Goal: Task Accomplishment & Management: Complete application form

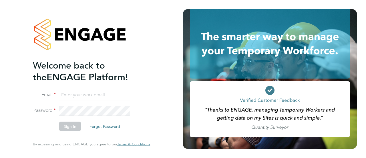
type input "danielle.nicholas@uk.g4s.com"
click at [74, 122] on button "Sign In" at bounding box center [70, 126] width 22 height 9
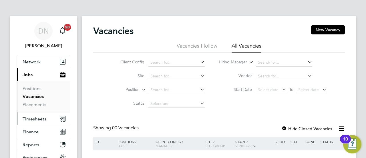
click at [37, 118] on span "Timesheets" at bounding box center [35, 118] width 24 height 5
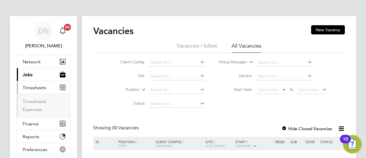
click at [35, 96] on ul "Timesheets Expenses" at bounding box center [43, 105] width 53 height 23
click at [35, 98] on link "Timesheets" at bounding box center [35, 100] width 24 height 5
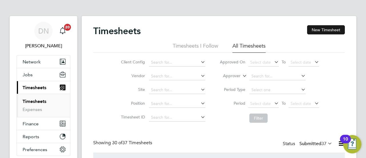
click at [318, 30] on button "New Timesheet" at bounding box center [326, 29] width 38 height 9
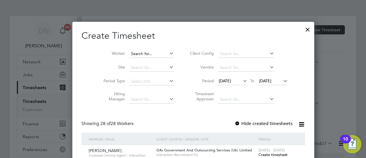
click at [144, 55] on input at bounding box center [151, 54] width 45 height 8
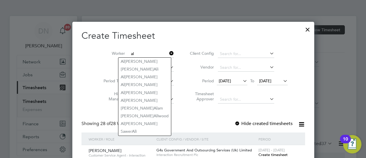
type input "al"
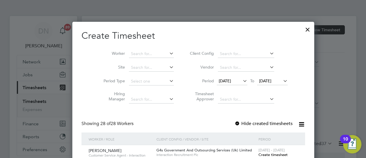
scroll to position [821, 222]
click at [217, 77] on div "[DATE] To [DATE]" at bounding box center [252, 81] width 71 height 8
click at [242, 82] on icon at bounding box center [242, 81] width 0 height 8
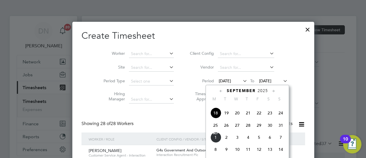
scroll to position [237, 0]
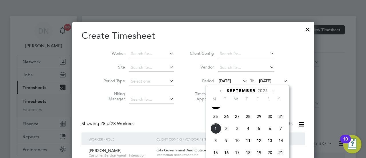
click at [216, 120] on span "25" at bounding box center [215, 116] width 11 height 11
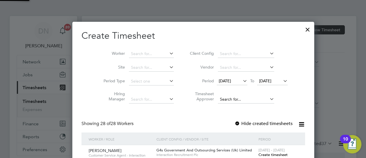
scroll to position [821, 222]
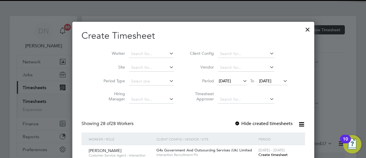
click at [259, 80] on span "[DATE]" at bounding box center [265, 80] width 12 height 5
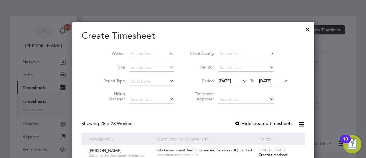
scroll to position [221, 0]
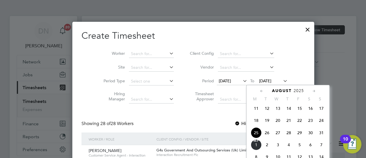
click at [300, 136] on span "29" at bounding box center [299, 132] width 11 height 11
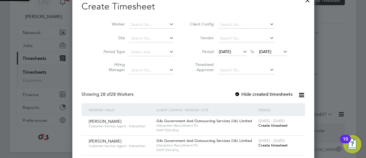
scroll to position [86, 0]
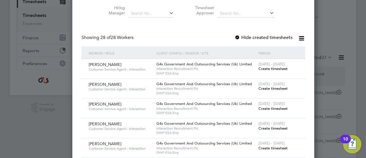
click at [235, 37] on label "Hide created timesheets" at bounding box center [264, 38] width 58 height 6
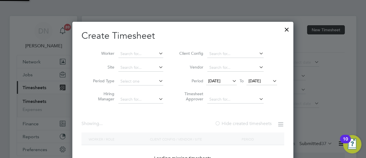
scroll to position [821, 222]
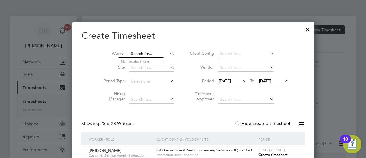
click at [131, 52] on input at bounding box center [151, 54] width 45 height 8
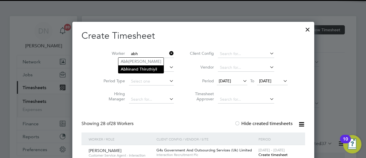
click at [145, 69] on li "Abh inand Thiruthiyil" at bounding box center [140, 69] width 45 height 8
type input "[PERSON_NAME]"
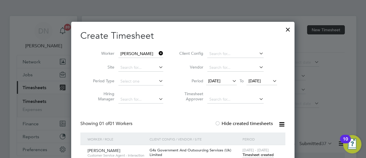
scroll to position [86, 0]
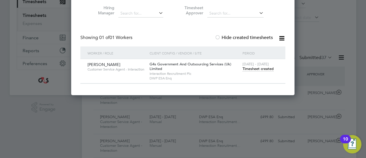
click at [260, 69] on span "Timesheet created" at bounding box center [258, 68] width 31 height 5
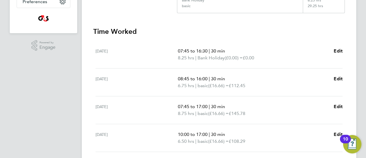
scroll to position [146, 0]
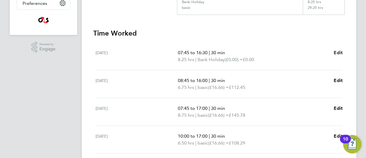
click at [338, 52] on span "Edit" at bounding box center [338, 52] width 9 height 5
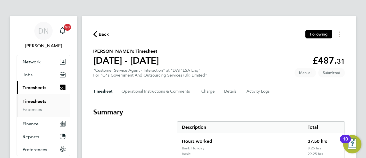
select select "30"
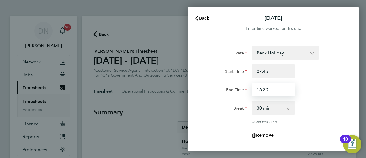
click at [260, 90] on input "16:30" at bounding box center [273, 89] width 43 height 14
drag, startPoint x: 275, startPoint y: 92, endPoint x: 264, endPoint y: 91, distance: 11.7
click at [264, 91] on input "15:30" at bounding box center [273, 89] width 43 height 14
type input "15:45"
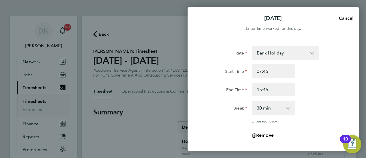
click at [345, 19] on span "Cancel" at bounding box center [345, 17] width 16 height 5
select select "30"
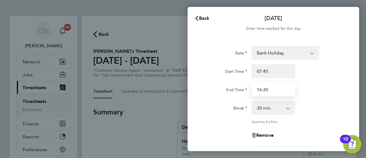
click at [260, 92] on input "16:30" at bounding box center [273, 89] width 43 height 14
drag, startPoint x: 272, startPoint y: 90, endPoint x: 264, endPoint y: 91, distance: 8.1
click at [264, 91] on input "15:30" at bounding box center [273, 89] width 43 height 14
type input "15:45"
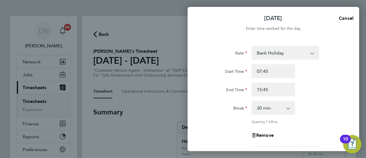
click at [311, 96] on div "End Time 15:45" at bounding box center [273, 89] width 144 height 14
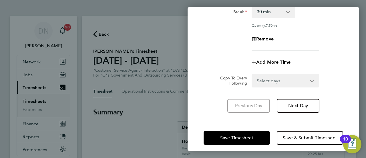
scroll to position [101, 0]
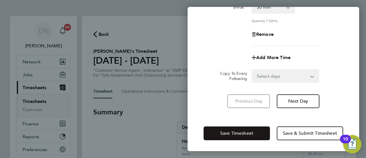
click at [245, 128] on button "Save Timesheet" at bounding box center [237, 133] width 66 height 14
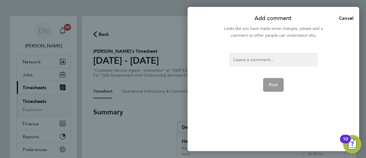
click at [351, 18] on span "Cancel" at bounding box center [345, 17] width 16 height 5
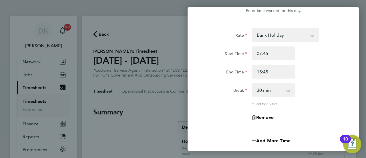
scroll to position [0, 0]
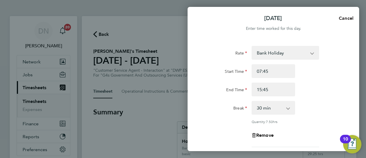
click at [340, 18] on span "Cancel" at bounding box center [345, 17] width 16 height 5
select select "30"
click at [197, 19] on icon "button" at bounding box center [196, 18] width 3 height 5
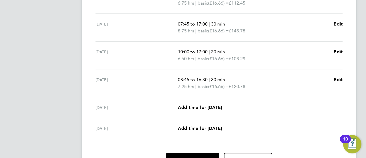
scroll to position [175, 0]
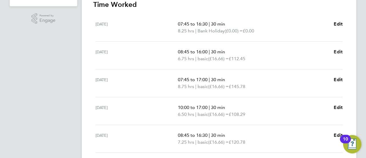
click at [336, 54] on span "Edit" at bounding box center [338, 51] width 9 height 5
select select "30"
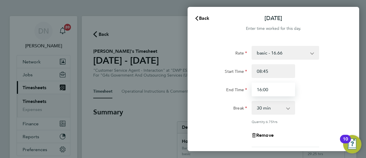
drag, startPoint x: 272, startPoint y: 90, endPoint x: 265, endPoint y: 90, distance: 6.6
click at [265, 90] on input "16:00" at bounding box center [273, 89] width 43 height 14
drag, startPoint x: 263, startPoint y: 89, endPoint x: 268, endPoint y: 91, distance: 5.3
click at [268, 91] on input "16:00" at bounding box center [273, 89] width 43 height 14
click at [280, 88] on input "16:00" at bounding box center [273, 89] width 43 height 14
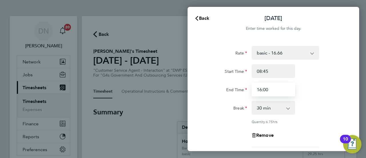
drag, startPoint x: 274, startPoint y: 89, endPoint x: 264, endPoint y: 90, distance: 10.3
click at [264, 90] on input "16:00" at bounding box center [273, 89] width 43 height 14
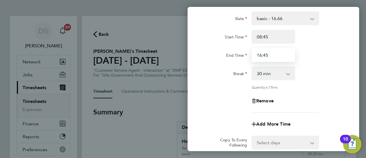
scroll to position [86, 0]
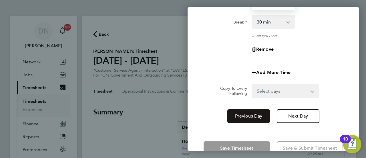
type input "16:45"
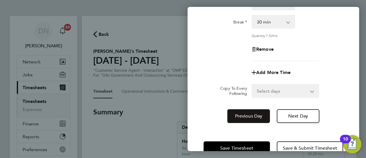
click at [254, 113] on span "Previous Day" at bounding box center [248, 116] width 27 height 6
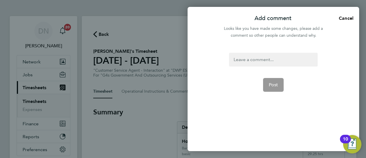
click at [282, 80] on app-form-button "Post" at bounding box center [273, 85] width 21 height 14
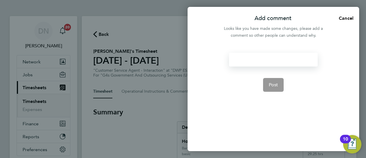
click at [275, 54] on div at bounding box center [273, 60] width 88 height 14
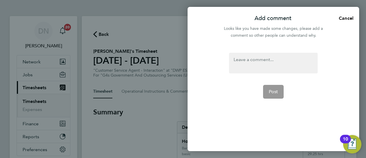
click at [272, 83] on form "Post" at bounding box center [273, 83] width 93 height 61
click at [282, 90] on app-form-button "Post" at bounding box center [273, 92] width 21 height 14
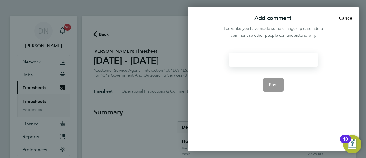
click at [268, 61] on div at bounding box center [273, 60] width 88 height 14
click at [251, 64] on div at bounding box center [273, 60] width 88 height 14
click at [279, 85] on button "Post" at bounding box center [273, 85] width 21 height 14
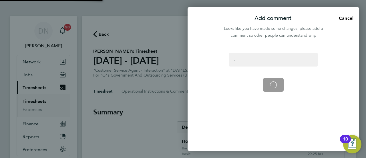
select select "30"
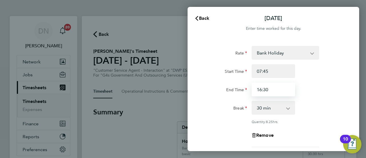
click at [260, 90] on input "16:30" at bounding box center [273, 89] width 43 height 14
drag, startPoint x: 270, startPoint y: 89, endPoint x: 264, endPoint y: 89, distance: 6.0
click at [264, 89] on input "15:30" at bounding box center [273, 89] width 43 height 14
type input "15:45"
click at [321, 84] on div "End Time 15:45" at bounding box center [273, 89] width 144 height 14
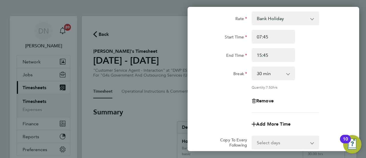
scroll to position [101, 0]
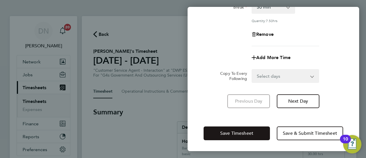
click at [256, 131] on button "Save Timesheet" at bounding box center [237, 133] width 66 height 14
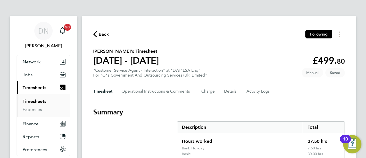
click at [102, 34] on span "Back" at bounding box center [104, 34] width 11 height 7
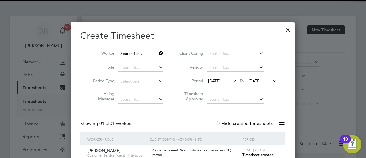
scroll to position [19, 49]
click at [151, 54] on input at bounding box center [140, 54] width 45 height 8
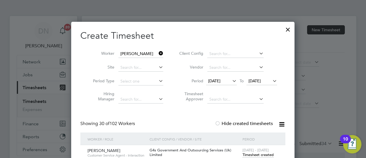
click at [160, 125] on li "[PERSON_NAME]" at bounding box center [159, 123] width 83 height 8
type input "[PERSON_NAME]"
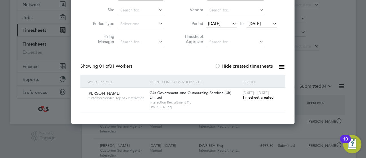
click at [263, 98] on span "Timesheet created" at bounding box center [258, 97] width 31 height 5
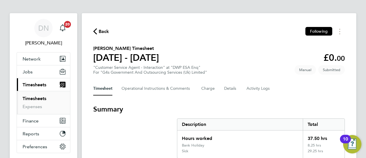
click at [102, 33] on span "Back" at bounding box center [104, 31] width 11 height 7
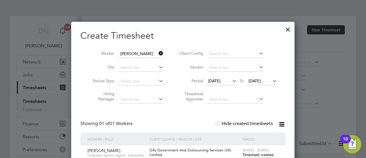
click at [158, 53] on icon at bounding box center [158, 53] width 0 height 8
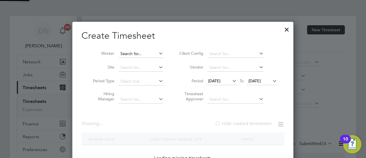
click at [135, 53] on input at bounding box center [140, 54] width 45 height 8
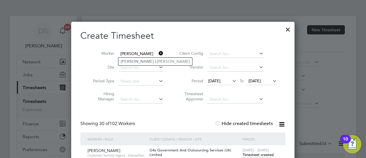
type input "[PERSON_NAME]"
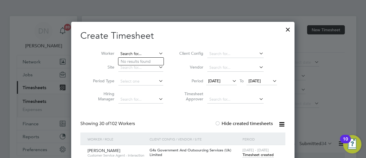
click at [129, 51] on input at bounding box center [140, 54] width 45 height 8
click at [136, 77] on li "[PERSON_NAME]" at bounding box center [160, 77] width 85 height 8
type input "[PERSON_NAME]"
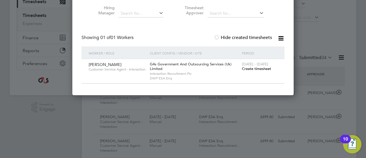
click at [264, 69] on span "Create timesheet" at bounding box center [256, 68] width 29 height 5
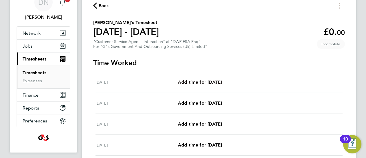
click at [208, 84] on span "Add time for [DATE]" at bounding box center [200, 81] width 44 height 5
select select "30"
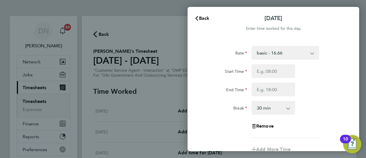
click at [279, 54] on select "basic - 16.66 Annual Leave x2 - 32.79 Bank Holiday System Issue Not Paid Sick S…" at bounding box center [282, 52] width 60 height 13
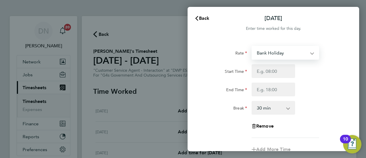
select select "30"
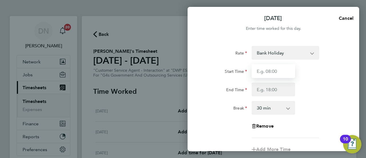
click at [266, 69] on input "Start Time" at bounding box center [273, 71] width 43 height 14
type input "07:45"
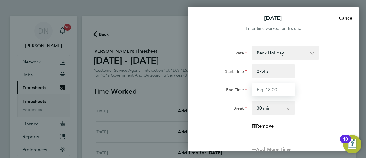
click at [269, 89] on input "End Time" at bounding box center [273, 89] width 43 height 14
type input "15:45"
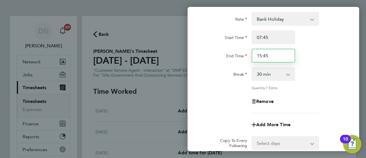
scroll to position [86, 0]
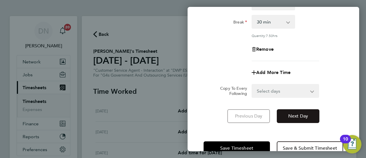
click at [308, 110] on button "Next Day" at bounding box center [298, 116] width 43 height 14
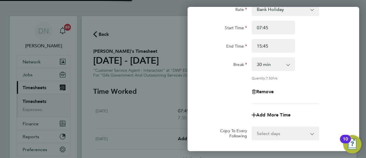
scroll to position [0, 0]
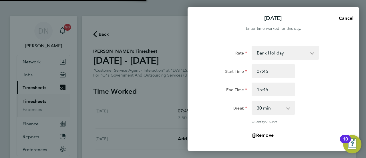
select select "30"
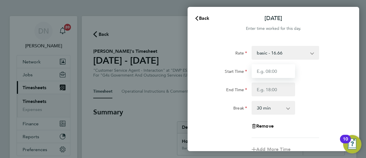
click at [280, 71] on input "Start Time" at bounding box center [273, 71] width 43 height 14
type input "07:45"
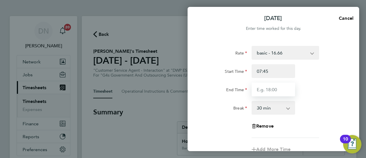
click at [263, 92] on input "End Time" at bounding box center [273, 89] width 43 height 14
drag, startPoint x: 264, startPoint y: 90, endPoint x: 271, endPoint y: 91, distance: 6.9
click at [271, 91] on input "15:45" at bounding box center [273, 89] width 43 height 14
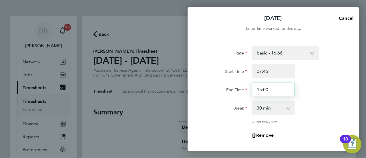
drag, startPoint x: 263, startPoint y: 90, endPoint x: 270, endPoint y: 90, distance: 6.6
click at [270, 90] on input "15:00" at bounding box center [273, 89] width 43 height 14
type input "15:30"
click at [319, 93] on div "End Time 15:30" at bounding box center [273, 89] width 144 height 14
drag, startPoint x: 200, startPoint y: 88, endPoint x: 229, endPoint y: 79, distance: 30.1
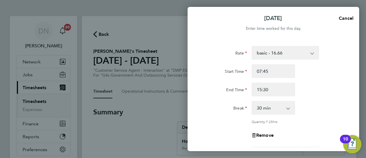
click at [200, 88] on div "Rate basic - 16.66 Annual Leave x2 - 32.79 Bank Holiday System Issue Not Paid S…" at bounding box center [274, 127] width 172 height 177
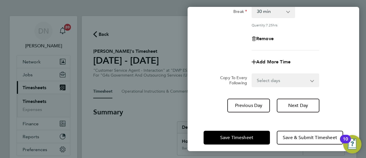
scroll to position [101, 0]
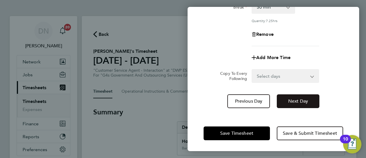
click at [302, 101] on span "Next Day" at bounding box center [298, 101] width 20 height 6
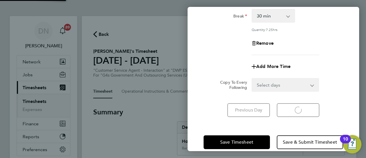
select select "30"
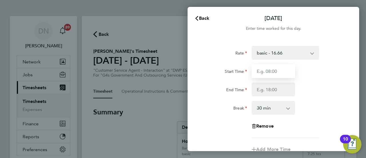
click at [277, 68] on input "Start Time" at bounding box center [273, 71] width 43 height 14
type input "07:45"
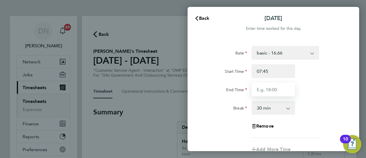
click at [258, 93] on input "End Time" at bounding box center [273, 89] width 43 height 14
type input "16:30"
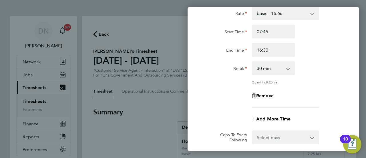
scroll to position [101, 0]
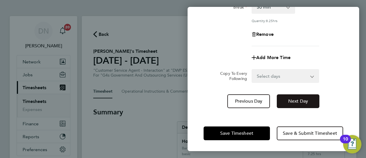
click at [304, 102] on span "Next Day" at bounding box center [298, 101] width 20 height 6
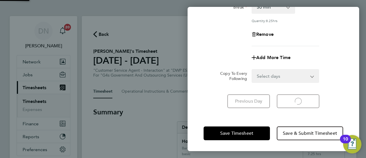
select select "30"
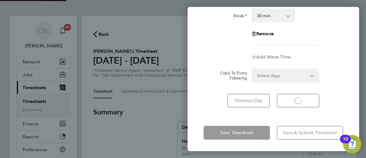
scroll to position [92, 0]
select select "30"
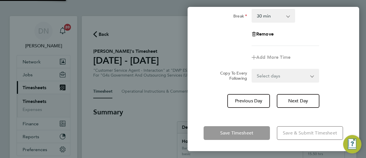
scroll to position [0, 0]
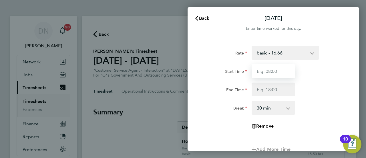
click at [261, 70] on input "Start Time" at bounding box center [273, 71] width 43 height 14
type input "07:45"
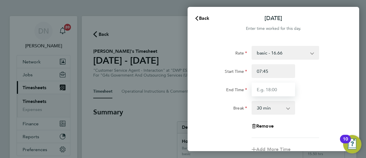
click at [273, 87] on input "End Time" at bounding box center [273, 89] width 43 height 14
type input "16:00"
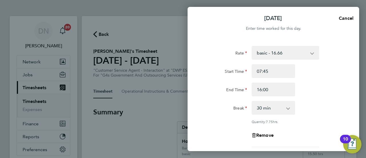
drag, startPoint x: 340, startPoint y: 87, endPoint x: 348, endPoint y: 88, distance: 7.8
click at [341, 88] on div "End Time 16:00" at bounding box center [273, 89] width 144 height 14
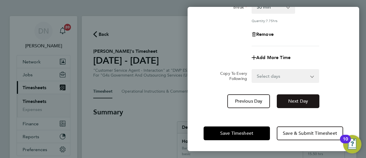
click at [300, 103] on span "Next Day" at bounding box center [298, 101] width 20 height 6
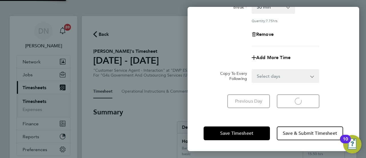
scroll to position [92, 0]
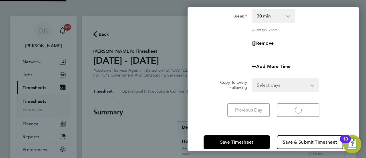
select select "30"
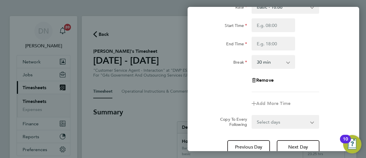
scroll to position [0, 0]
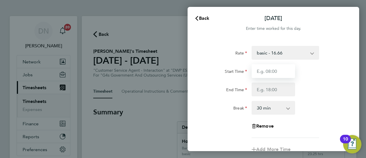
click at [274, 73] on input "Start Time" at bounding box center [273, 71] width 43 height 14
type input "07:45"
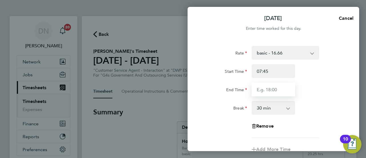
click at [274, 88] on input "End Time" at bounding box center [273, 89] width 43 height 14
click at [260, 90] on input "16:00" at bounding box center [273, 89] width 43 height 14
type input "15:00"
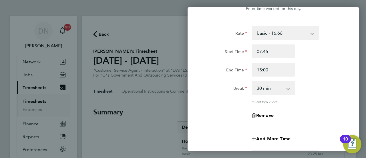
scroll to position [101, 0]
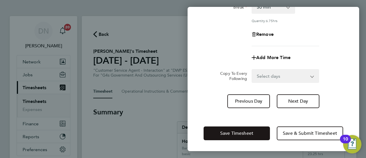
click at [238, 131] on span "Save Timesheet" at bounding box center [236, 133] width 33 height 6
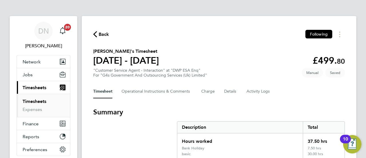
click at [103, 34] on span "Back" at bounding box center [104, 34] width 11 height 7
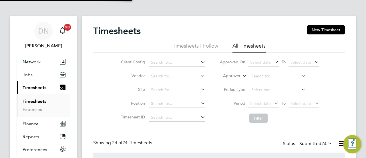
scroll to position [19, 49]
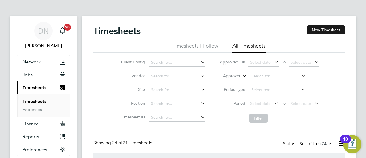
click at [332, 29] on button "New Timesheet" at bounding box center [326, 29] width 38 height 9
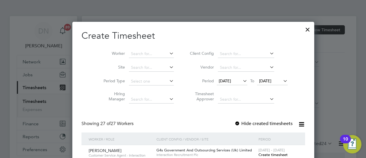
click at [235, 122] on div at bounding box center [238, 124] width 6 height 6
click at [221, 81] on span "[DATE]" at bounding box center [225, 80] width 12 height 5
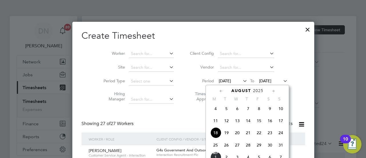
click at [216, 146] on span "25" at bounding box center [215, 144] width 11 height 11
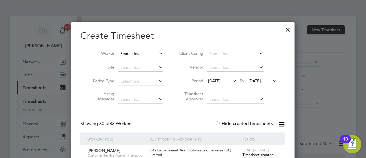
click at [137, 50] on input at bounding box center [140, 54] width 45 height 8
click at [152, 108] on li "Ellio tt [PERSON_NAME]" at bounding box center [143, 108] width 50 height 8
type input "[PERSON_NAME]"
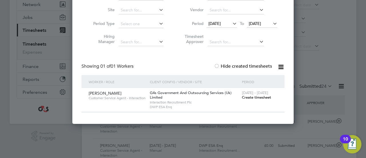
click at [263, 95] on span "Create timesheet" at bounding box center [256, 97] width 29 height 5
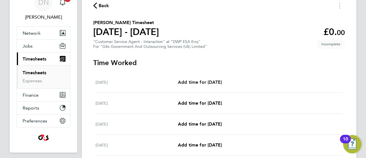
click at [202, 80] on span "Add time for [DATE]" at bounding box center [200, 81] width 44 height 5
select select "30"
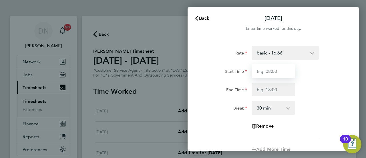
click at [271, 76] on input "Start Time" at bounding box center [273, 71] width 43 height 14
type input "07:45"
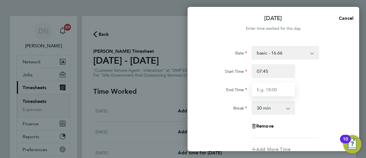
click at [272, 86] on input "End Time" at bounding box center [273, 89] width 43 height 14
type input "16:30"
click at [324, 80] on div "Start Time 07:45 End Time 16:30" at bounding box center [273, 80] width 144 height 32
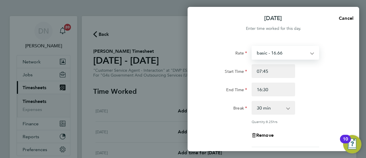
click at [272, 56] on select "basic - 16.66 System Issue Not Paid Annual Leave System Issue Paid - 16.66 Bank…" at bounding box center [282, 52] width 60 height 13
select select "30"
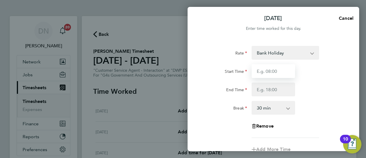
click at [272, 71] on input "Start Time" at bounding box center [273, 71] width 43 height 14
type input "07:45"
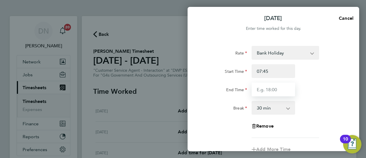
click at [276, 91] on input "End Time" at bounding box center [273, 89] width 43 height 14
click at [293, 84] on input "15:45" at bounding box center [273, 89] width 43 height 14
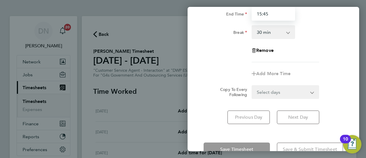
scroll to position [86, 0]
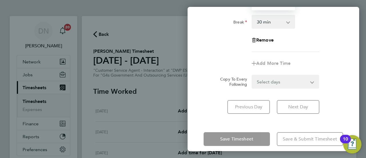
type input "15:45"
click at [215, 88] on div "Copy To Every Following" at bounding box center [231, 82] width 36 height 14
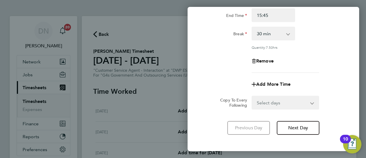
scroll to position [101, 0]
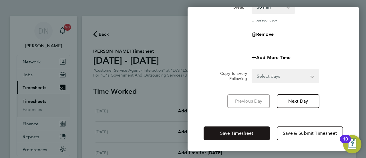
click at [254, 130] on button "Save Timesheet" at bounding box center [237, 133] width 66 height 14
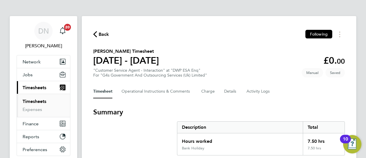
click at [102, 36] on span "Back" at bounding box center [104, 34] width 11 height 7
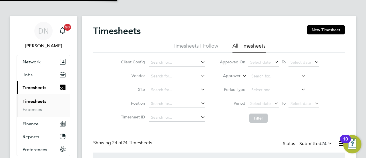
scroll to position [19, 49]
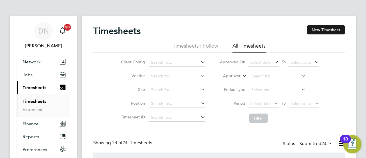
click at [322, 30] on button "New Timesheet" at bounding box center [326, 29] width 38 height 9
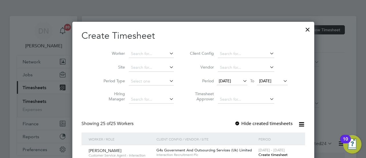
click at [222, 77] on span "[DATE]" at bounding box center [232, 81] width 31 height 8
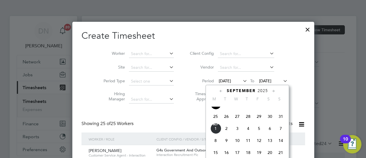
click at [219, 120] on span "25" at bounding box center [215, 116] width 11 height 11
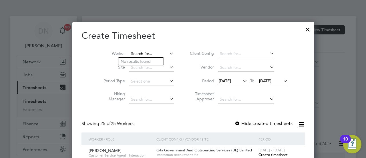
click at [149, 54] on input at bounding box center [151, 54] width 45 height 8
click at [145, 62] on li "[PERSON_NAME]" at bounding box center [153, 62] width 71 height 8
type input "[PERSON_NAME]"
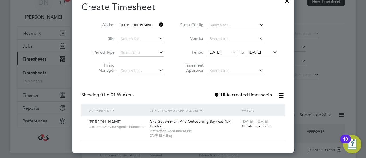
click at [256, 127] on span "Create timesheet" at bounding box center [256, 125] width 29 height 5
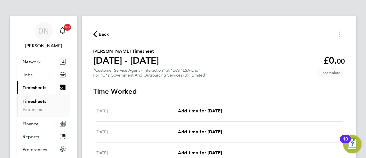
click at [218, 113] on span "Add time for [DATE]" at bounding box center [200, 110] width 44 height 5
select select "30"
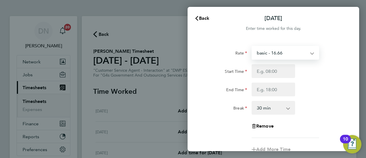
click at [272, 58] on select "basic - 16.66 Sick System Issue Not Paid x1.5 - 24.73 x2 - 32.79 System Issue P…" at bounding box center [282, 52] width 60 height 13
select select "30"
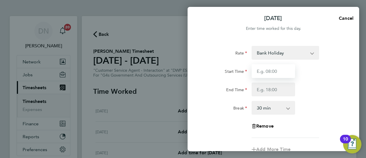
click at [272, 72] on input "Start Time" at bounding box center [273, 71] width 43 height 14
type input "07:45"
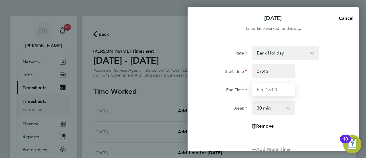
click at [265, 86] on input "End Time" at bounding box center [273, 89] width 43 height 14
type input "15:45"
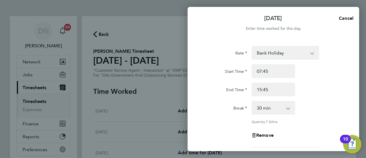
click at [308, 99] on div "Rate Bank Holiday basic - 16.66 Sick System Issue Not Paid x1.5 - 24.73 x2 - 32…" at bounding box center [274, 96] width 140 height 101
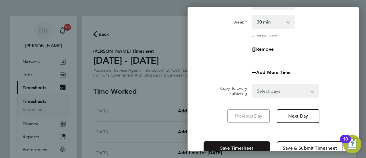
click at [238, 143] on button "Save Timesheet" at bounding box center [237, 148] width 66 height 14
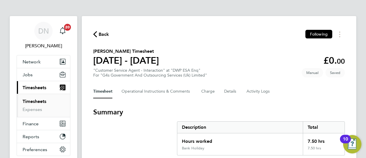
click at [99, 32] on span "Back" at bounding box center [104, 34] width 11 height 7
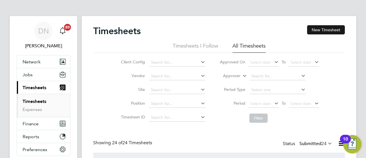
click at [319, 31] on button "New Timesheet" at bounding box center [326, 29] width 38 height 9
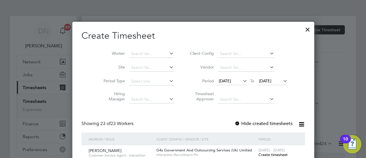
click at [235, 122] on div at bounding box center [238, 124] width 6 height 6
click at [219, 78] on span "[DATE]" at bounding box center [225, 80] width 12 height 5
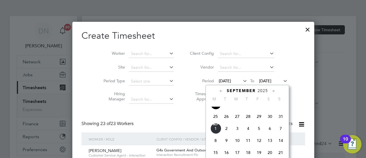
drag, startPoint x: 213, startPoint y: 114, endPoint x: 213, endPoint y: 118, distance: 4.0
click at [213, 115] on div "[DATE] 2 3 4 5 6 7 8 9 10 11 12 13 14 15 16 17 18 19 20 21 22 23 24 25 26 27 28…" at bounding box center [251, 92] width 84 height 60
click at [213, 118] on span "25" at bounding box center [215, 116] width 11 height 11
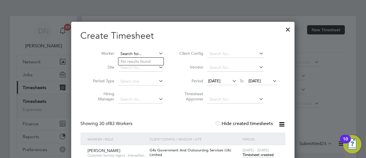
click at [130, 54] on input at bounding box center [140, 54] width 45 height 8
click at [143, 56] on input at bounding box center [140, 54] width 45 height 8
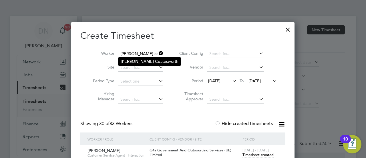
click at [156, 60] on li "[PERSON_NAME]" at bounding box center [149, 62] width 62 height 8
type input "[PERSON_NAME]"
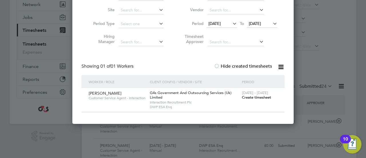
click at [260, 99] on div "[DATE] - [DATE] Create timesheet" at bounding box center [260, 95] width 38 height 15
click at [260, 96] on span "Create timesheet" at bounding box center [256, 97] width 29 height 5
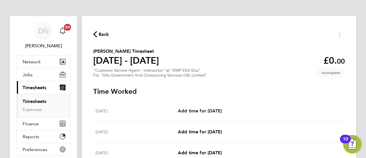
click at [195, 110] on span "Add time for [DATE]" at bounding box center [200, 110] width 44 height 5
select select "30"
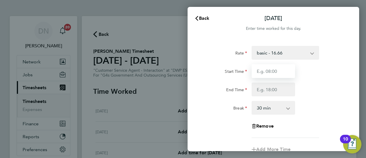
click at [273, 70] on input "Start Time" at bounding box center [273, 71] width 43 height 14
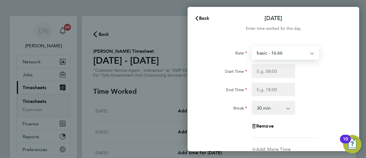
click at [276, 54] on select "basic - 16.66 Sick Bank Holiday System Issue Paid - 16.66 Annual Leave x2 - 32.…" at bounding box center [282, 52] width 60 height 13
select select "30"
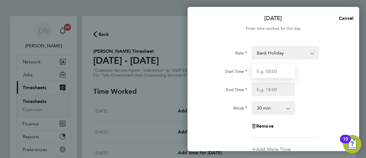
click at [277, 75] on input "Start Time" at bounding box center [273, 71] width 43 height 14
type input "07:45"
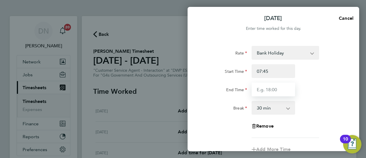
click at [271, 90] on input "End Time" at bounding box center [273, 89] width 43 height 14
type input "15:45"
click at [322, 95] on div "End Time 15:45" at bounding box center [273, 89] width 144 height 14
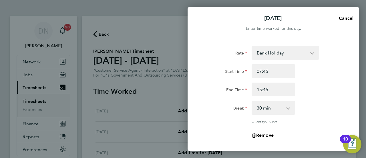
click at [317, 91] on div "End Time 15:45" at bounding box center [273, 89] width 144 height 14
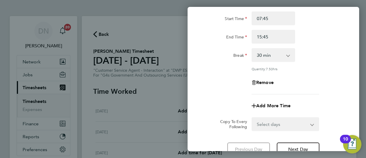
scroll to position [101, 0]
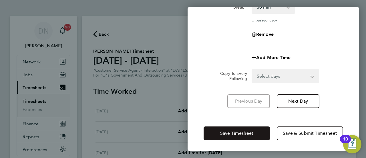
click at [229, 130] on span "Save Timesheet" at bounding box center [236, 133] width 33 height 6
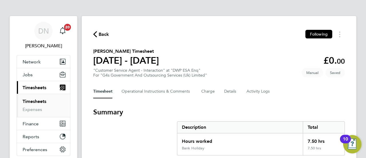
click at [105, 36] on span "Back" at bounding box center [104, 34] width 11 height 7
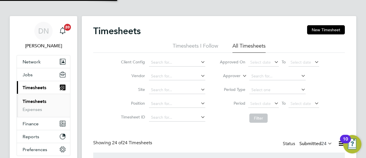
scroll to position [19, 49]
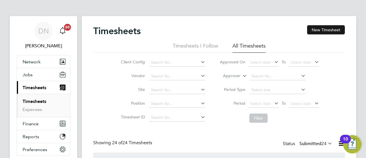
click at [318, 27] on button "New Timesheet" at bounding box center [326, 29] width 38 height 9
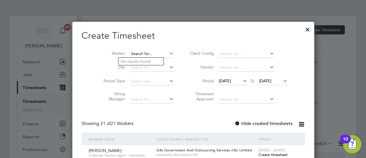
click at [151, 54] on input at bounding box center [151, 54] width 45 height 8
click at [239, 84] on div "[DATE] To [DATE]" at bounding box center [252, 81] width 71 height 8
click at [242, 82] on icon at bounding box center [242, 81] width 0 height 8
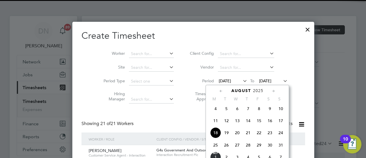
click at [215, 147] on span "25" at bounding box center [215, 144] width 11 height 11
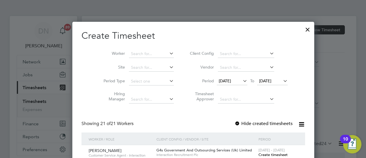
click at [267, 78] on span "[DATE]" at bounding box center [265, 80] width 12 height 5
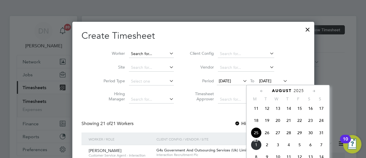
click at [139, 52] on input at bounding box center [151, 54] width 45 height 8
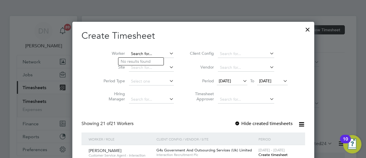
click at [139, 56] on input at bounding box center [151, 54] width 45 height 8
click at [152, 115] on li "[PERSON_NAME]" at bounding box center [153, 116] width 71 height 8
type input "[PERSON_NAME]"
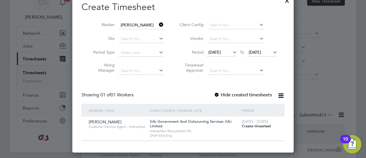
click at [251, 126] on span "Create timesheet" at bounding box center [256, 125] width 29 height 5
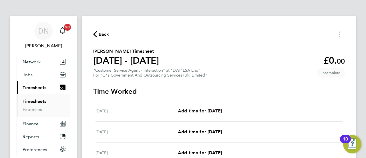
click at [195, 108] on span "Add time for [DATE]" at bounding box center [200, 110] width 44 height 5
select select "30"
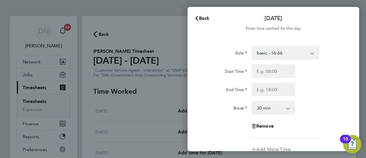
click at [270, 55] on select "basic - 16.66 System Issue Not Paid x1.5 - 24.73 System Issue Paid - 16.66 Bank…" at bounding box center [282, 52] width 60 height 13
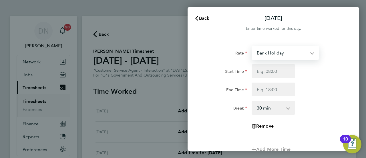
select select "30"
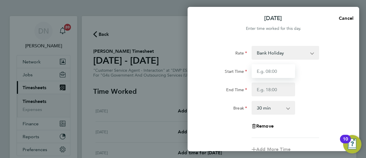
click at [270, 70] on input "Start Time" at bounding box center [273, 71] width 43 height 14
type input "07:45"
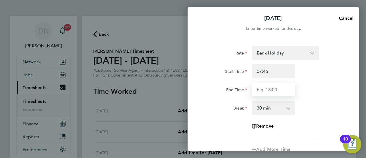
click at [268, 90] on input "End Time" at bounding box center [273, 89] width 43 height 14
type input "15:45"
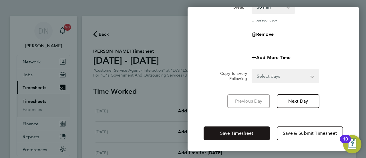
click at [238, 129] on button "Save Timesheet" at bounding box center [237, 133] width 66 height 14
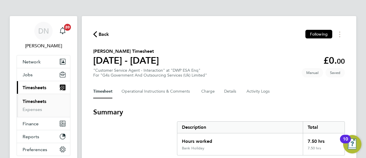
click at [100, 32] on span "Back" at bounding box center [104, 34] width 11 height 7
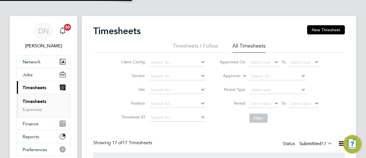
scroll to position [19, 49]
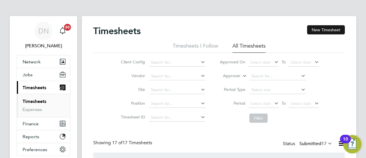
click at [327, 29] on button "New Timesheet" at bounding box center [326, 29] width 38 height 9
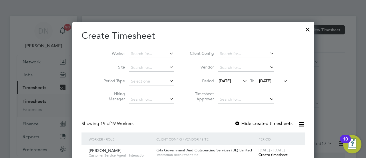
click at [145, 48] on li "Worker" at bounding box center [136, 54] width 89 height 14
click at [146, 52] on input at bounding box center [151, 54] width 45 height 8
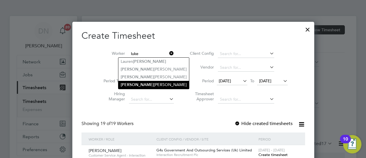
click at [151, 82] on li "[PERSON_NAME]" at bounding box center [153, 85] width 71 height 8
type input "[PERSON_NAME]"
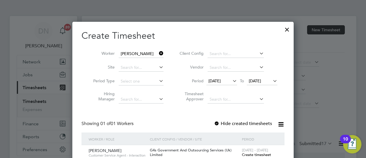
click at [214, 80] on span "[DATE]" at bounding box center [215, 80] width 12 height 5
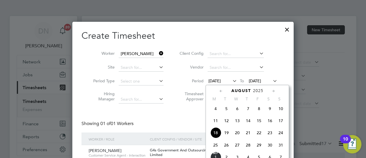
click at [215, 145] on span "25" at bounding box center [215, 144] width 11 height 11
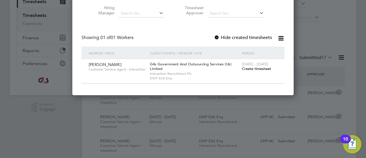
click at [252, 69] on span "Create timesheet" at bounding box center [256, 68] width 29 height 5
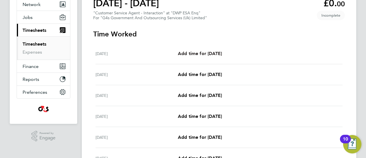
click at [201, 52] on span "Add time for [DATE]" at bounding box center [200, 53] width 44 height 5
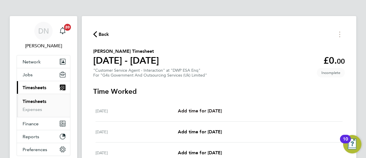
select select "30"
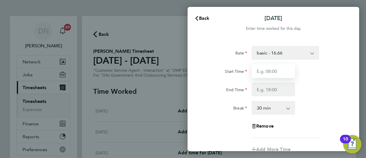
click at [276, 67] on input "Start Time" at bounding box center [273, 71] width 43 height 14
click at [270, 53] on select "basic - 16.66 System Issue Not Paid x1.5 - 24.73 x2 - 32.79 Sick System Issue P…" at bounding box center [282, 52] width 60 height 13
click at [282, 50] on select "basic - 16.66 System Issue Not Paid x1.5 - 24.73 x2 - 32.79 Sick System Issue P…" at bounding box center [282, 52] width 60 height 13
click at [299, 53] on select "basic - 16.66 System Issue Not Paid x1.5 - 24.73 x2 - 32.79 Sick System Issue P…" at bounding box center [282, 52] width 60 height 13
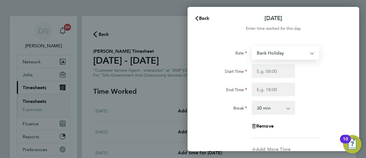
select select "30"
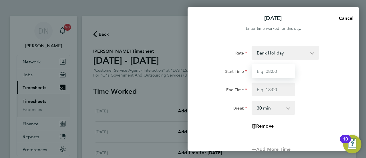
click at [268, 69] on input "Start Time" at bounding box center [273, 71] width 43 height 14
type input "07:45"
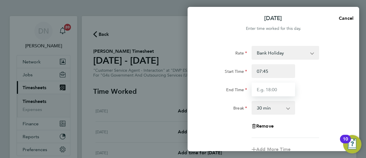
click at [264, 89] on input "End Time" at bounding box center [273, 89] width 43 height 14
type input "15:45"
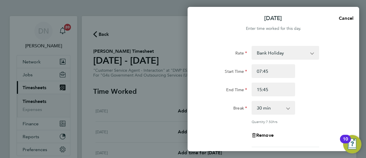
click at [323, 107] on div "Break 0 min 15 min 30 min 45 min 60 min 75 min 90 min" at bounding box center [273, 108] width 144 height 14
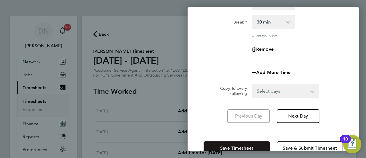
click at [236, 144] on button "Save Timesheet" at bounding box center [237, 148] width 66 height 14
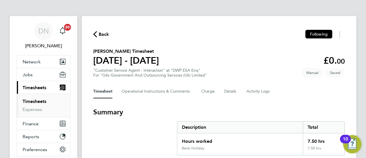
click at [100, 37] on span "Back" at bounding box center [104, 34] width 11 height 7
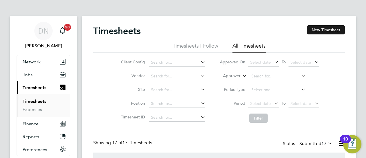
click at [324, 31] on button "New Timesheet" at bounding box center [326, 29] width 38 height 9
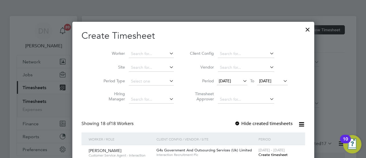
click at [235, 123] on div at bounding box center [238, 124] width 6 height 6
click at [220, 81] on span "[DATE]" at bounding box center [225, 80] width 12 height 5
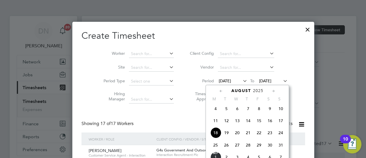
click at [216, 146] on span "25" at bounding box center [215, 144] width 11 height 11
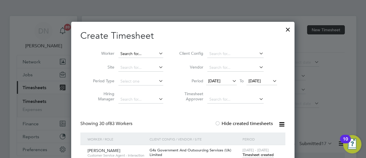
click at [122, 52] on input at bounding box center [140, 54] width 45 height 8
click at [146, 62] on li "[PERSON_NAME] tts" at bounding box center [142, 62] width 49 height 8
type input "[PERSON_NAME]"
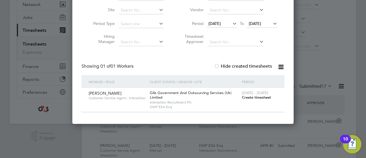
click at [248, 96] on span "Create timesheet" at bounding box center [256, 97] width 29 height 5
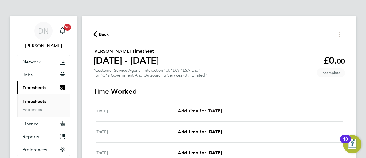
click at [202, 107] on link "Add time for [DATE]" at bounding box center [200, 110] width 44 height 7
select select "30"
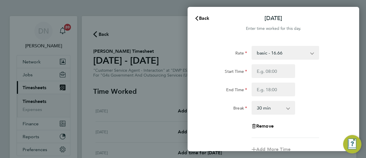
click at [274, 51] on select "basic - 16.66 Bank Holiday Annual Leave x2 - 32.79 Sick System Issue Paid - 16.…" at bounding box center [282, 52] width 60 height 13
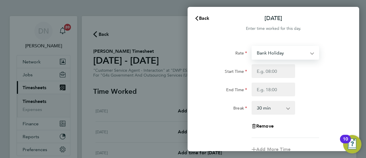
select select "30"
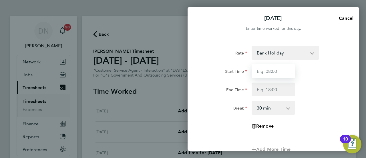
click at [274, 68] on input "Start Time" at bounding box center [273, 71] width 43 height 14
type input "07:45"
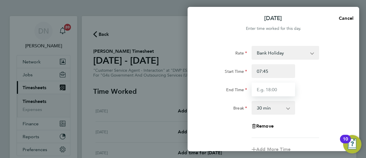
click at [272, 88] on input "End Time" at bounding box center [273, 89] width 43 height 14
type input "15:45"
drag, startPoint x: 319, startPoint y: 91, endPoint x: 324, endPoint y: 95, distance: 6.9
click at [319, 91] on div "End Time 15:45" at bounding box center [273, 89] width 144 height 14
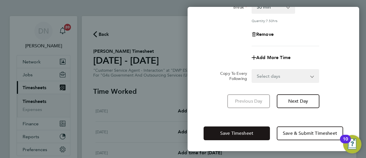
click at [236, 128] on button "Save Timesheet" at bounding box center [237, 133] width 66 height 14
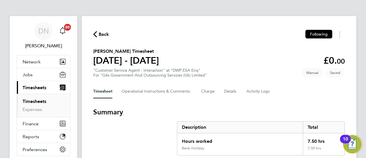
click at [100, 36] on span "Back" at bounding box center [104, 34] width 11 height 7
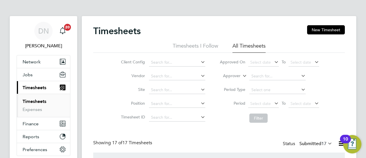
drag, startPoint x: 325, startPoint y: 30, endPoint x: 282, endPoint y: 48, distance: 46.4
click at [325, 30] on button "New Timesheet" at bounding box center [326, 29] width 38 height 9
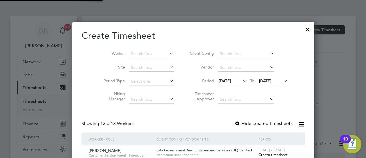
scroll to position [453, 222]
click at [148, 53] on input at bounding box center [151, 54] width 45 height 8
click at [229, 82] on span "[DATE]" at bounding box center [225, 80] width 12 height 5
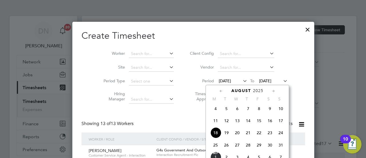
click at [215, 146] on span "25" at bounding box center [215, 144] width 11 height 11
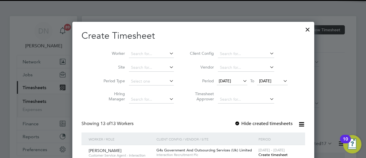
click at [266, 81] on span "[DATE]" at bounding box center [265, 80] width 12 height 5
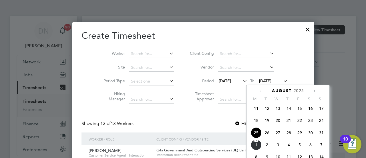
click at [299, 135] on span "29" at bounding box center [299, 132] width 11 height 11
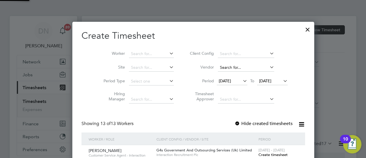
scroll to position [453, 222]
click at [139, 54] on input at bounding box center [151, 54] width 45 height 8
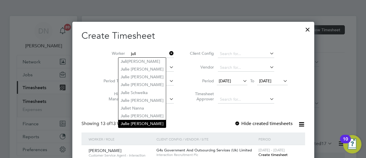
click at [151, 120] on li "[PERSON_NAME]" at bounding box center [141, 124] width 47 height 8
type input "[PERSON_NAME]"
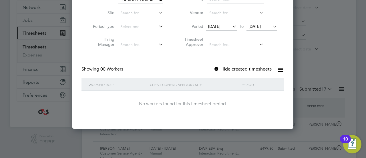
scroll to position [57, 0]
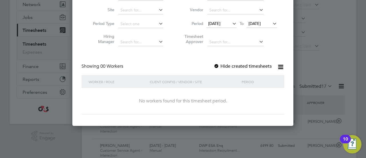
click at [218, 66] on div at bounding box center [217, 67] width 6 height 6
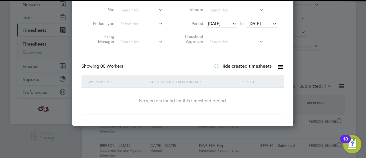
scroll to position [0, 0]
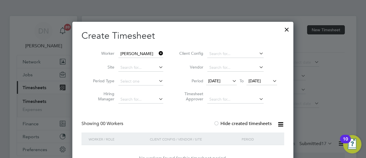
click at [158, 53] on icon at bounding box center [158, 53] width 0 height 8
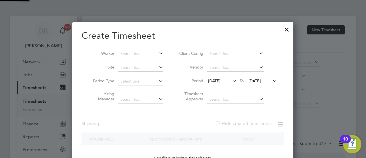
scroll to position [161, 221]
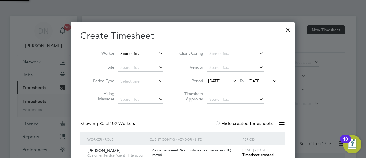
click at [149, 55] on input at bounding box center [140, 54] width 45 height 8
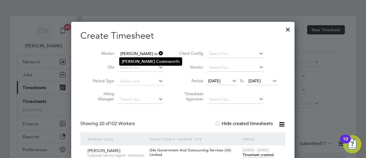
click at [148, 60] on li "[PERSON_NAME]" at bounding box center [151, 62] width 62 height 8
type input "[PERSON_NAME]"
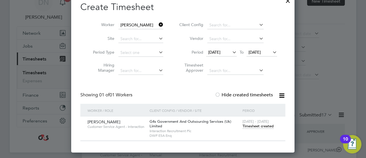
click at [252, 126] on span "Timesheet created" at bounding box center [258, 125] width 31 height 5
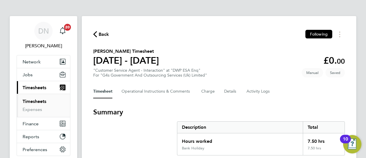
click at [109, 32] on span "Back" at bounding box center [104, 34] width 11 height 7
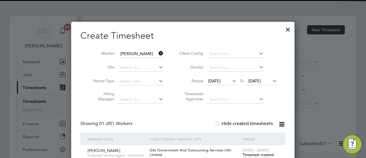
click at [158, 54] on icon at bounding box center [158, 53] width 0 height 8
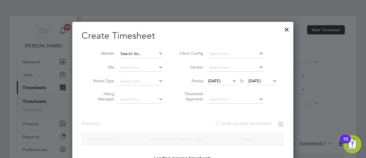
click at [144, 55] on input at bounding box center [140, 54] width 45 height 8
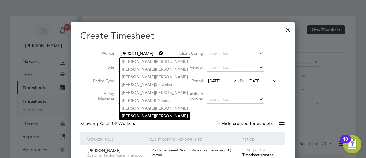
click at [129, 113] on b "[PERSON_NAME]" at bounding box center [138, 115] width 33 height 5
type input "[PERSON_NAME]"
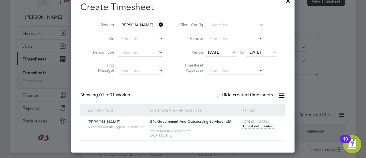
click at [263, 123] on span "Timesheet created" at bounding box center [258, 125] width 31 height 5
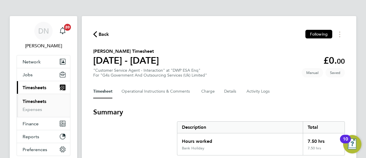
click at [99, 35] on span "Back" at bounding box center [104, 34] width 11 height 7
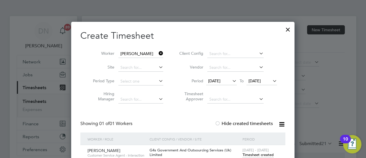
click at [158, 53] on icon at bounding box center [158, 53] width 0 height 8
click at [136, 51] on input at bounding box center [140, 54] width 45 height 8
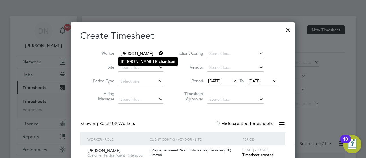
click at [150, 63] on li "[PERSON_NAME]" at bounding box center [147, 62] width 59 height 8
type input "[PERSON_NAME]"
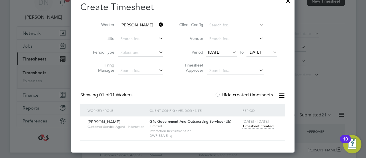
click at [256, 127] on span "Timesheet created" at bounding box center [258, 125] width 31 height 5
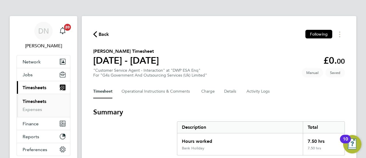
click at [105, 31] on span "Back" at bounding box center [104, 34] width 11 height 7
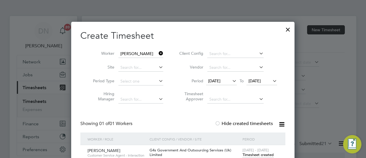
click at [158, 51] on icon at bounding box center [158, 53] width 0 height 8
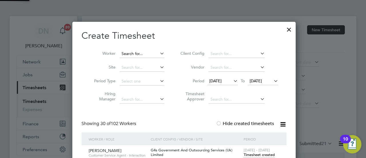
click at [147, 52] on input at bounding box center [142, 54] width 45 height 8
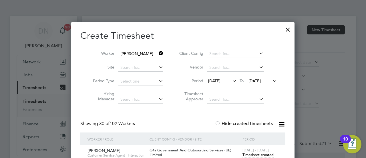
drag, startPoint x: 144, startPoint y: 59, endPoint x: 148, endPoint y: 60, distance: 4.4
click at [144, 59] on li "[PERSON_NAME] tts" at bounding box center [144, 62] width 49 height 8
type input "[PERSON_NAME]"
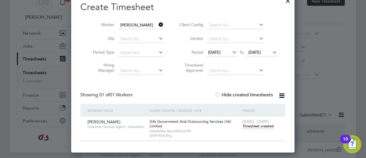
click at [255, 126] on span "Timesheet created" at bounding box center [258, 125] width 31 height 5
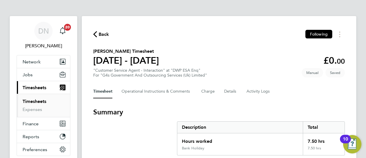
click at [106, 36] on span "Back" at bounding box center [104, 34] width 11 height 7
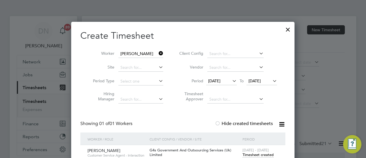
click at [158, 53] on icon at bounding box center [158, 53] width 0 height 8
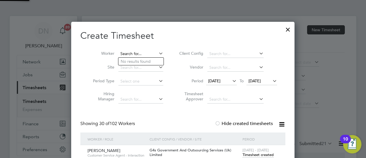
click at [149, 52] on input at bounding box center [140, 54] width 45 height 8
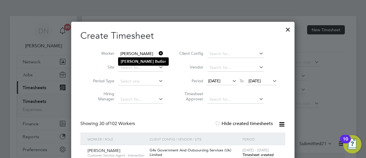
click at [144, 60] on li "[PERSON_NAME] er" at bounding box center [143, 62] width 50 height 8
type input "[PERSON_NAME]"
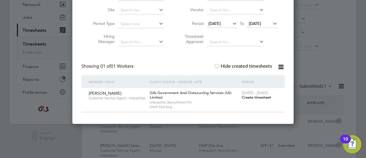
click at [251, 98] on span "Create timesheet" at bounding box center [256, 97] width 29 height 5
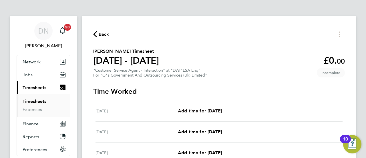
click at [216, 109] on span "Add time for [DATE]" at bounding box center [200, 110] width 44 height 5
select select "30"
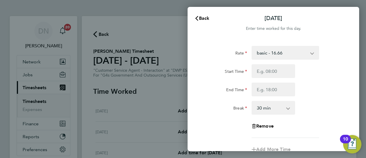
click at [271, 54] on select "basic - 16.66 Annual Leave x2 - 32.79 System Issue Paid - 16.66 System Issue No…" at bounding box center [282, 52] width 60 height 13
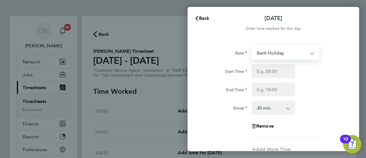
select select "30"
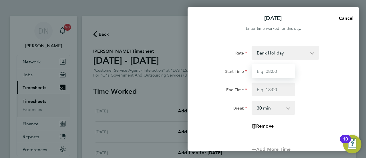
click at [269, 70] on input "Start Time" at bounding box center [273, 71] width 43 height 14
type input "07:45"
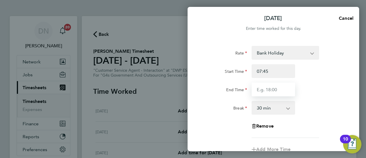
drag, startPoint x: 254, startPoint y: 86, endPoint x: 262, endPoint y: 87, distance: 8.9
click at [254, 87] on input "End Time" at bounding box center [273, 89] width 43 height 14
type input "15:45"
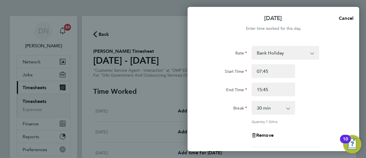
click at [315, 105] on div "Break 0 min 15 min 30 min 45 min 60 min 75 min 90 min" at bounding box center [273, 108] width 144 height 14
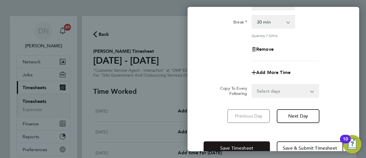
click at [244, 141] on button "Save Timesheet" at bounding box center [237, 148] width 66 height 14
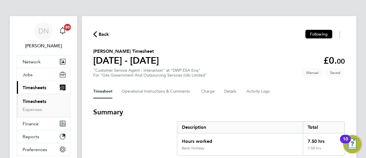
click at [104, 33] on span "Back" at bounding box center [104, 34] width 11 height 7
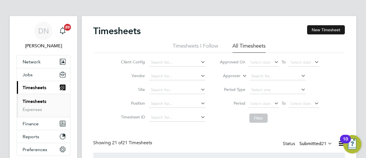
click at [319, 29] on button "New Timesheet" at bounding box center [326, 29] width 38 height 9
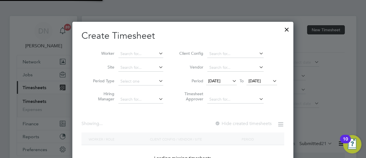
scroll to position [379, 222]
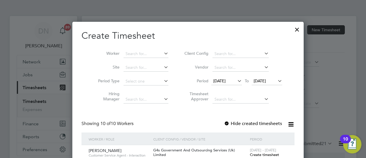
click at [150, 58] on li "Worker" at bounding box center [131, 54] width 89 height 14
click at [219, 80] on span "[DATE]" at bounding box center [219, 80] width 12 height 5
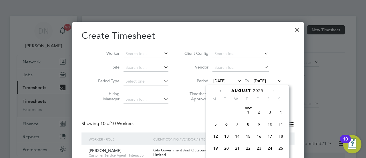
scroll to position [209, 0]
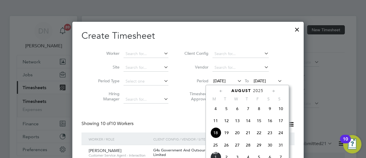
click at [217, 147] on span "25" at bounding box center [215, 144] width 11 height 11
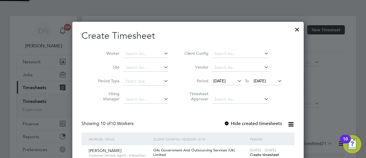
scroll to position [379, 222]
click at [279, 84] on li "Period [DATE] To [DATE]" at bounding box center [233, 81] width 114 height 14
click at [277, 81] on icon at bounding box center [277, 81] width 0 height 8
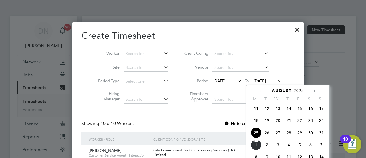
click at [301, 135] on span "29" at bounding box center [299, 132] width 11 height 11
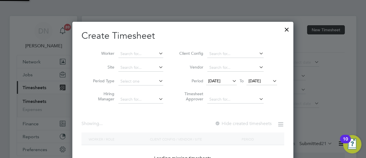
scroll to position [379, 222]
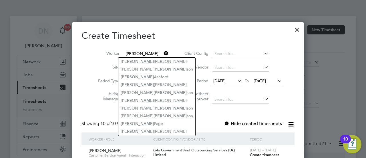
type input "[PERSON_NAME]"
